Goal: Obtain resource: Obtain resource

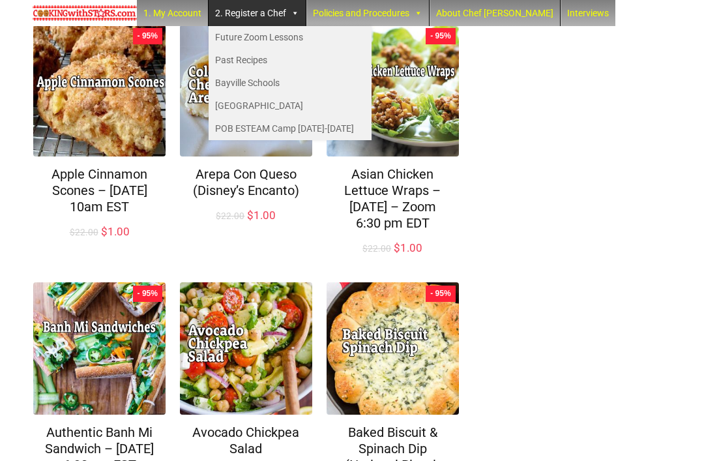
scroll to position [469, 0]
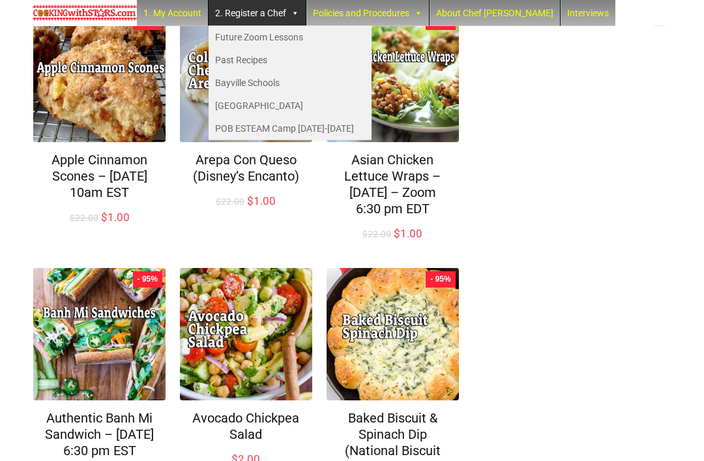
click at [551, 182] on div "Recipe Showing 1–12 of 330 results Default sorting Sort by popularity Sort by l…" at bounding box center [352, 243] width 639 height 1282
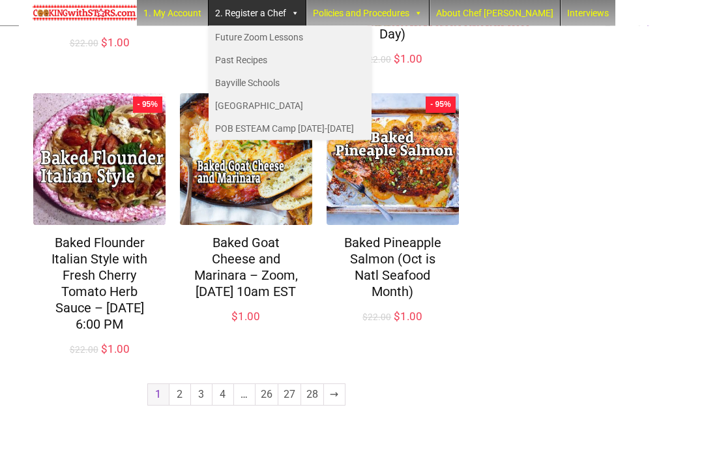
scroll to position [909, 0]
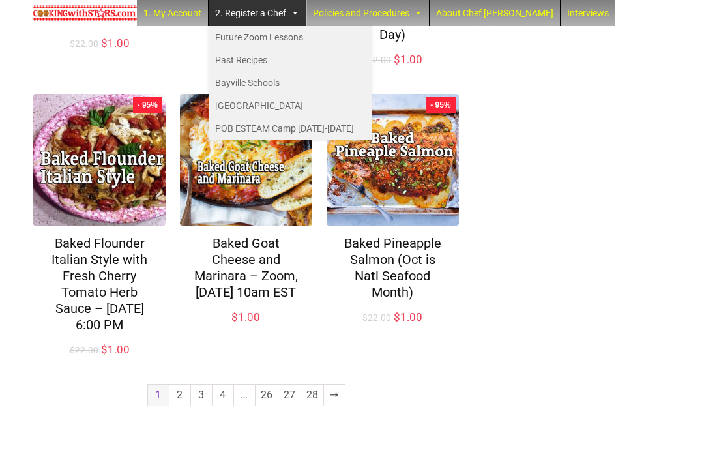
click at [338, 406] on link "→" at bounding box center [334, 395] width 21 height 21
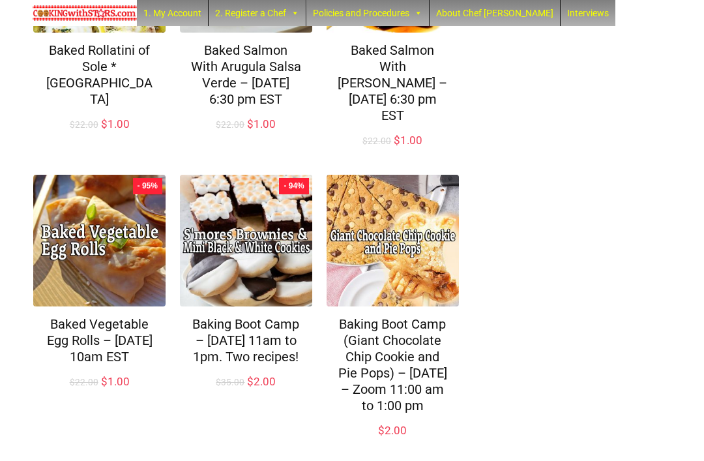
scroll to position [289, 0]
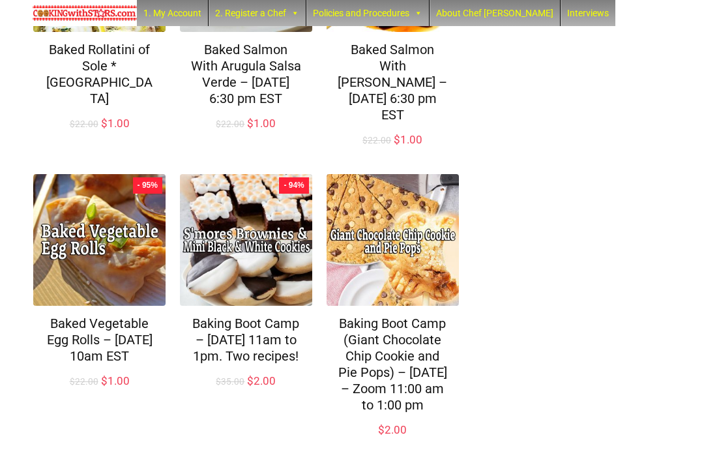
click at [563, 273] on div "Recipe Showing 13–24 of 330 results Default sorting Sort by popularity Sort by …" at bounding box center [352, 389] width 639 height 1217
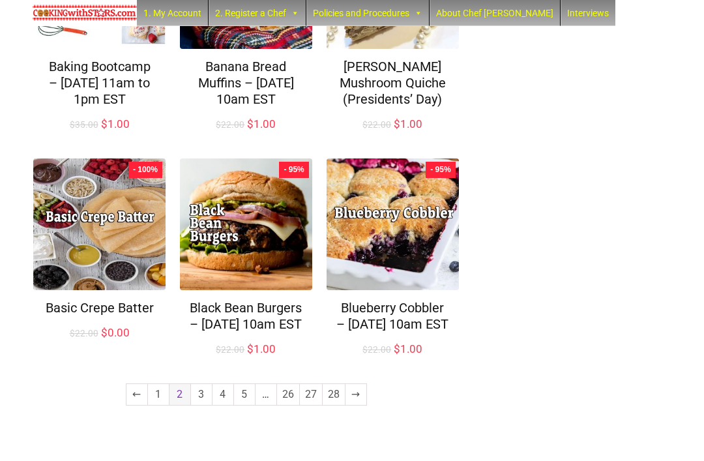
scroll to position [876, 0]
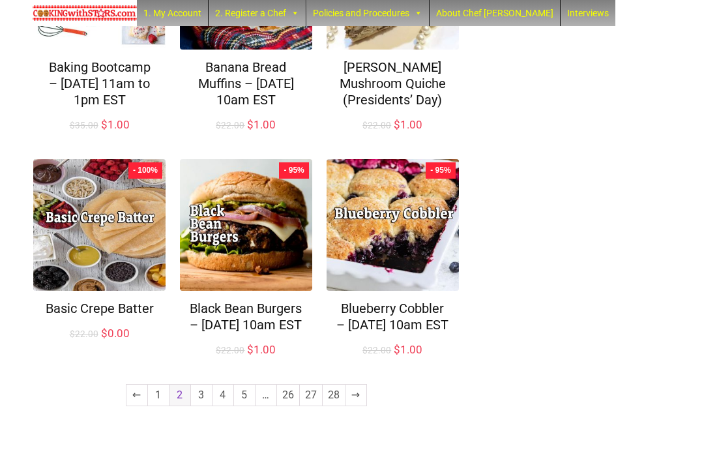
click at [362, 406] on link "→" at bounding box center [356, 395] width 21 height 21
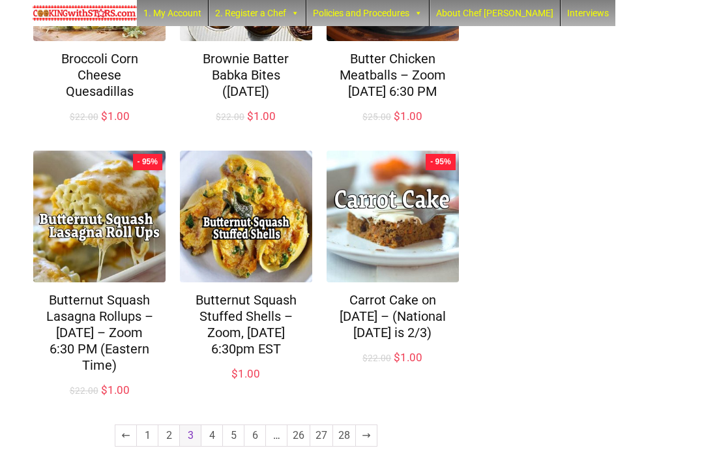
scroll to position [795, 0]
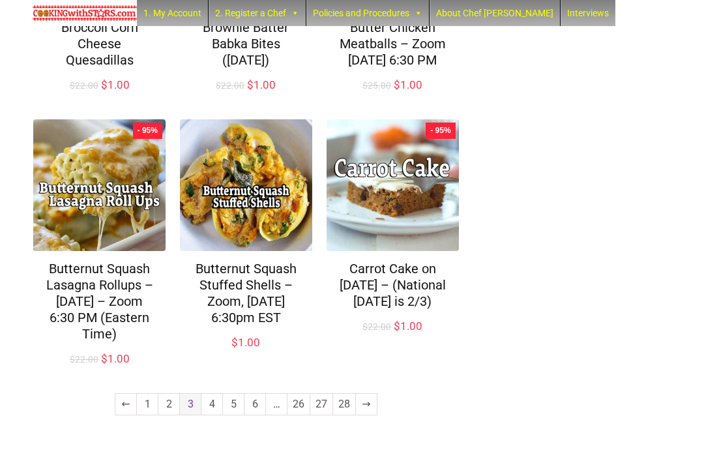
click at [374, 415] on link "→" at bounding box center [366, 404] width 21 height 21
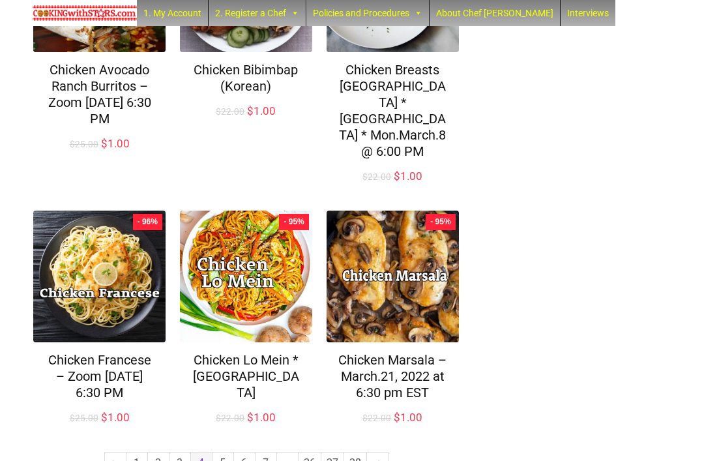
scroll to position [843, 0]
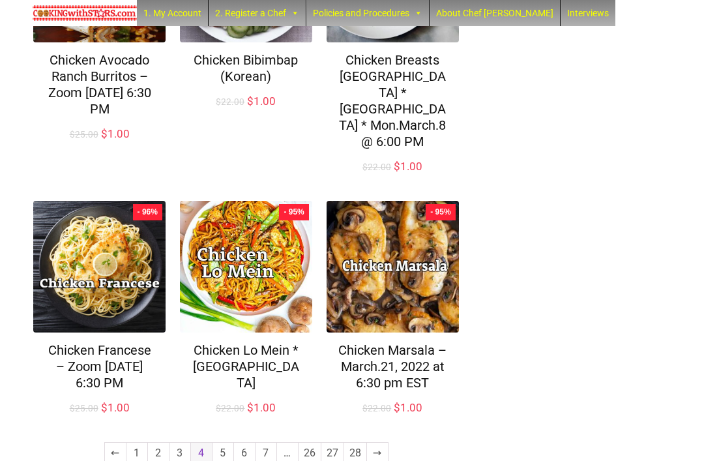
click at [379, 443] on link "→" at bounding box center [377, 453] width 21 height 21
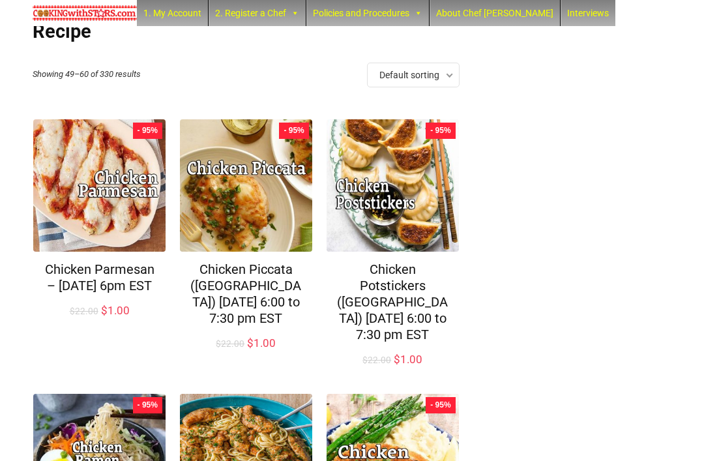
scroll to position [68, 0]
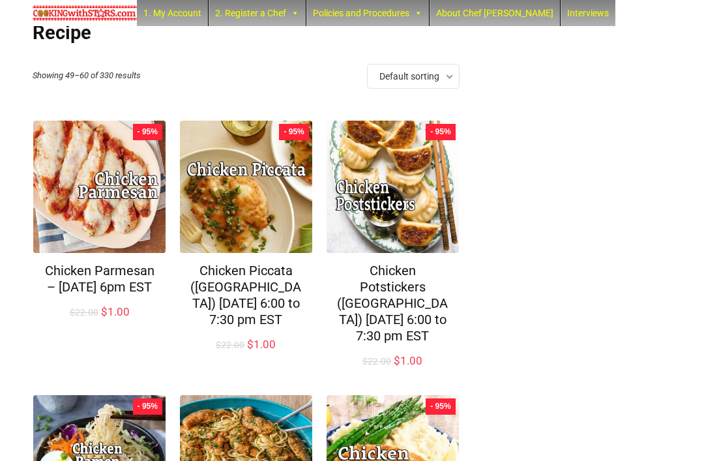
click at [415, 303] on link "Chicken Potstickers ([GEOGRAPHIC_DATA]) [DATE] 6:00 to 7:30 pm EST" at bounding box center [392, 303] width 111 height 81
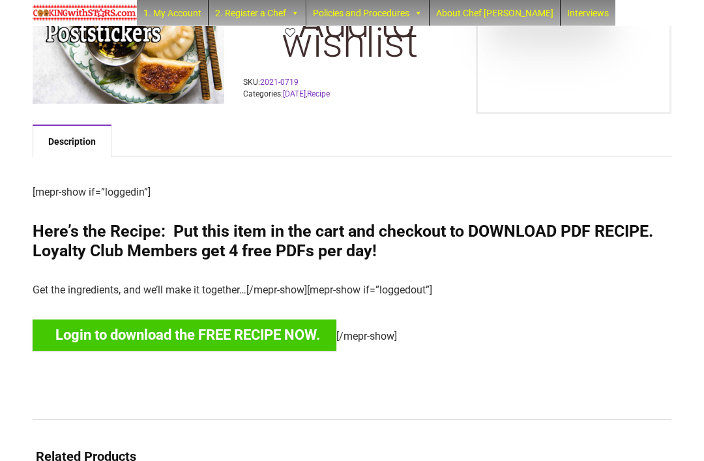
scroll to position [158, 0]
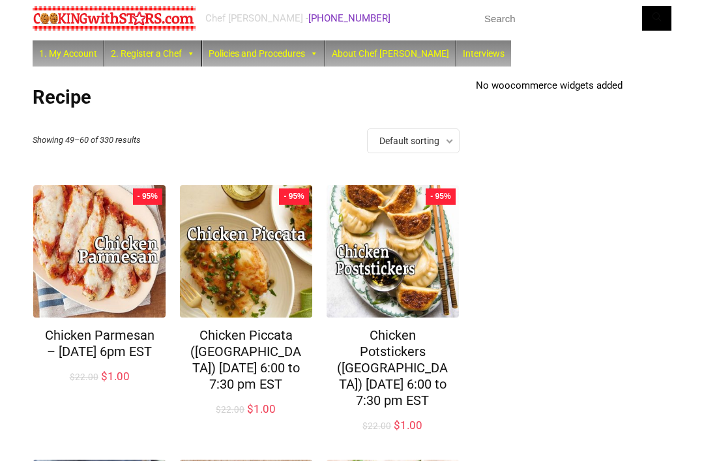
scroll to position [4, 0]
click at [411, 262] on img at bounding box center [393, 251] width 132 height 132
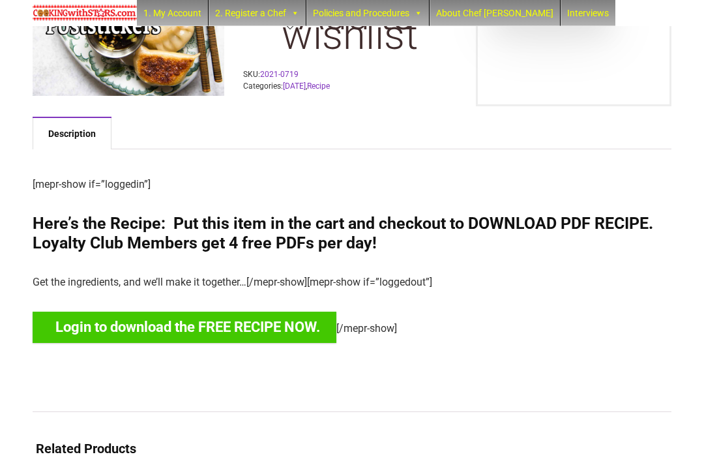
scroll to position [179, 0]
click at [156, 331] on link "Login to download the FREE RECIPE NOW." at bounding box center [185, 327] width 304 height 31
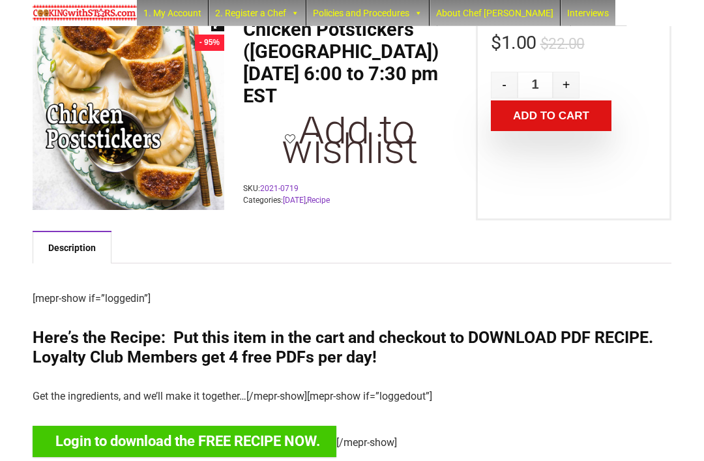
scroll to position [57, 0]
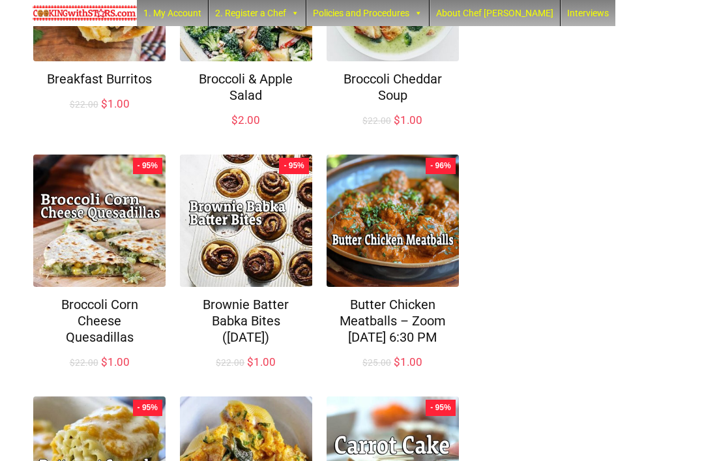
scroll to position [454, 0]
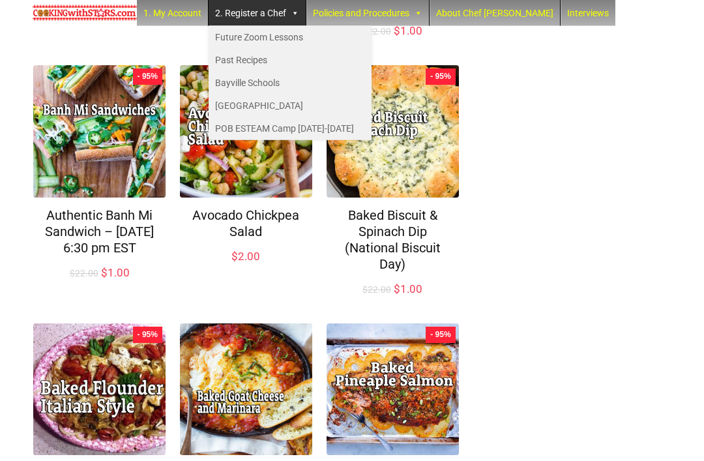
scroll to position [669, 0]
